Goal: Use online tool/utility: Utilize a website feature to perform a specific function

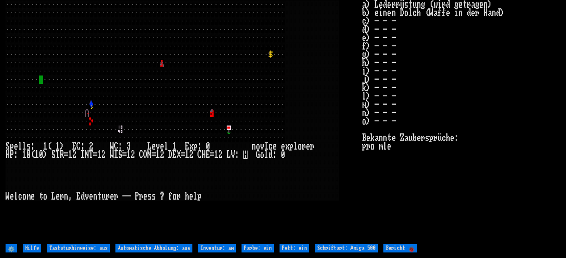
scroll to position [8, 0]
type input "Help"
type off "Keyboard hints: off"
type off "Auto-pickup: off"
type on "Inventory: on"
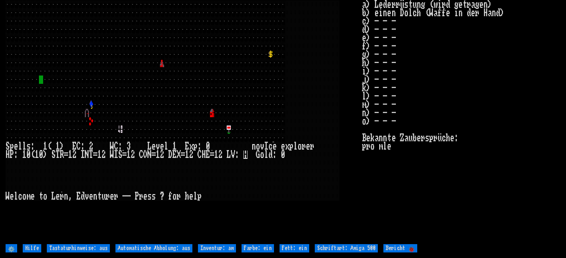
type on "Color: on"
type on "Bold: on"
type 500 "Font: Amiga 500"
type 🐞 "Report 🐞"
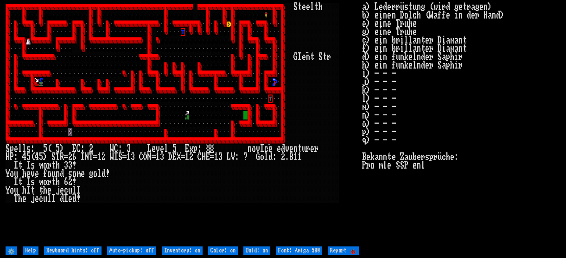
scroll to position [0, 0]
